Goal: Find contact information: Find contact information

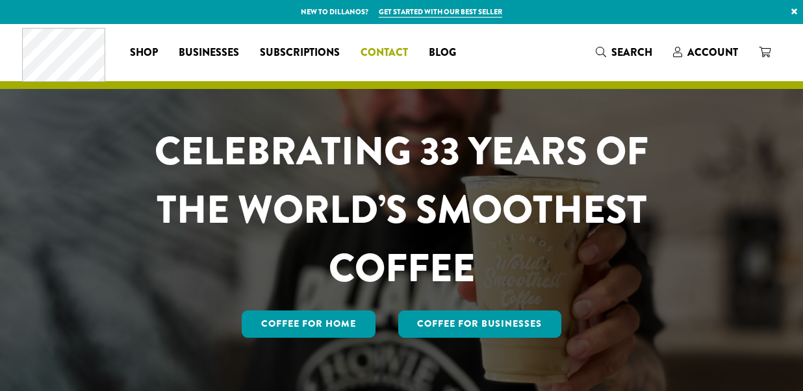
click at [391, 53] on span "Contact" at bounding box center [384, 53] width 47 height 16
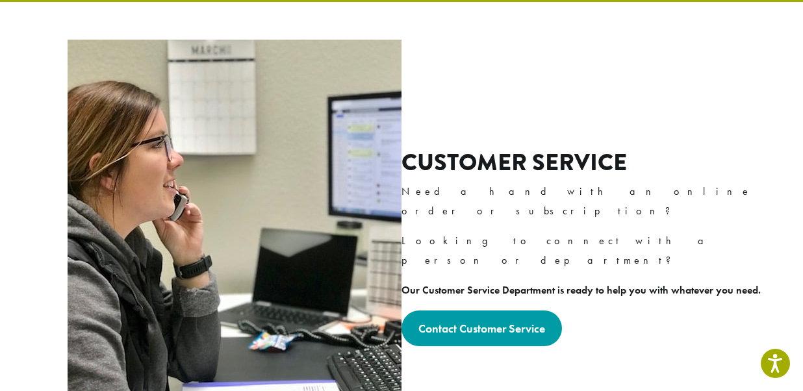
scroll to position [437, 0]
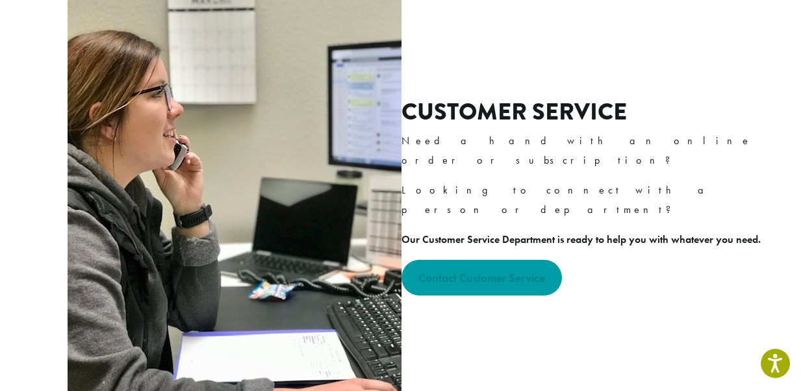
click at [535, 270] on strong "Contact Customer Service" at bounding box center [481, 277] width 127 height 15
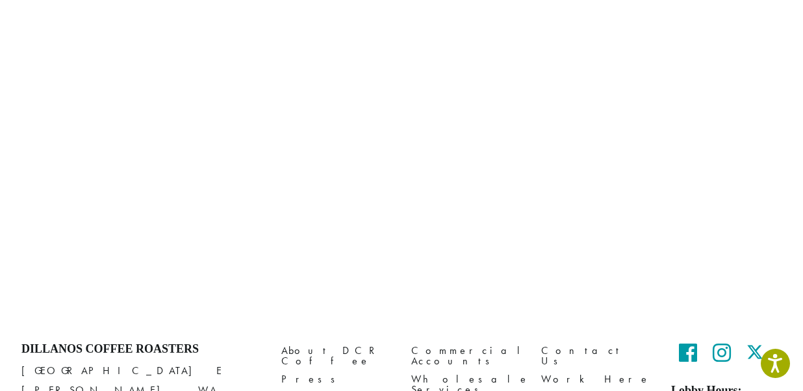
scroll to position [737, 0]
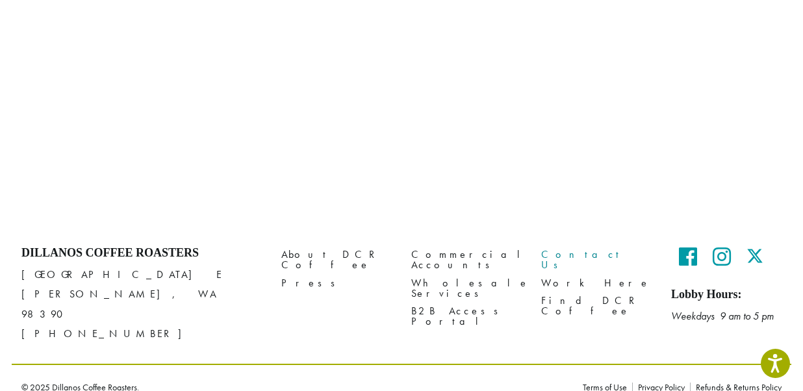
click at [554, 255] on link "Contact Us" at bounding box center [596, 260] width 110 height 28
